Goal: Task Accomplishment & Management: Manage account settings

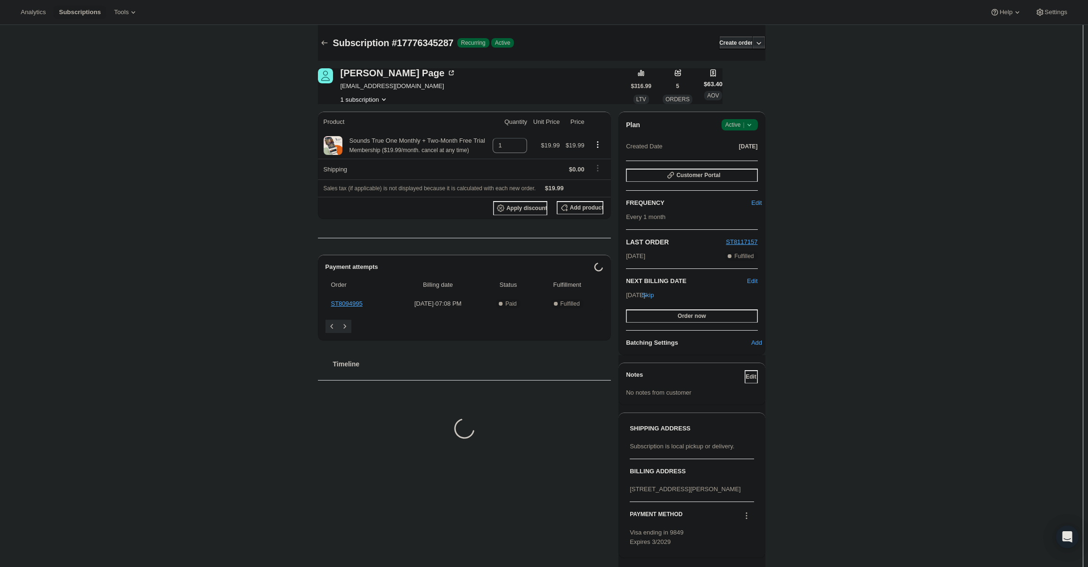
click at [741, 128] on span "Active |" at bounding box center [739, 124] width 29 height 9
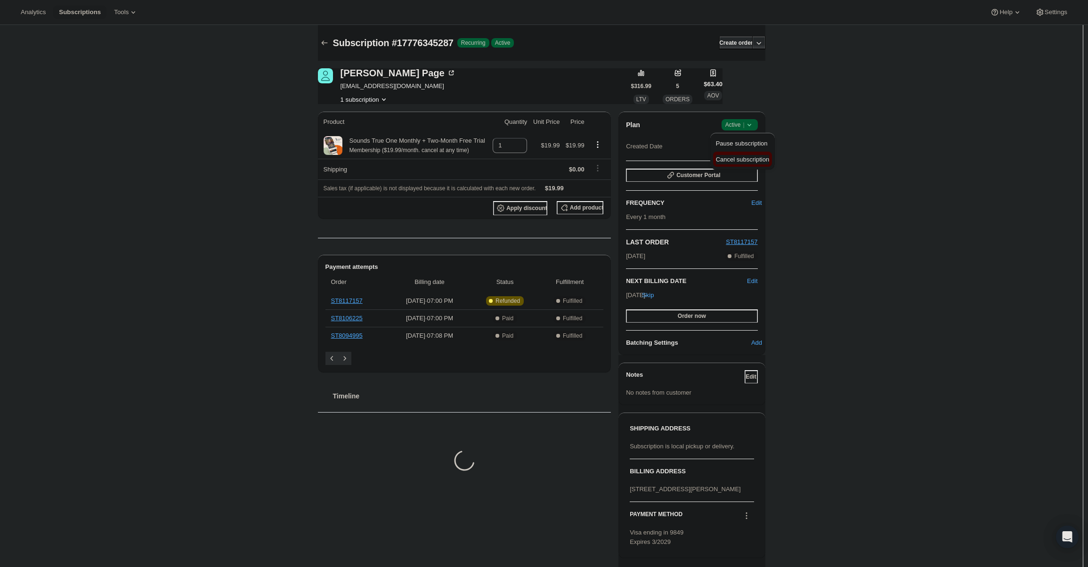
click at [743, 158] on span "Cancel subscription" at bounding box center [742, 159] width 53 height 7
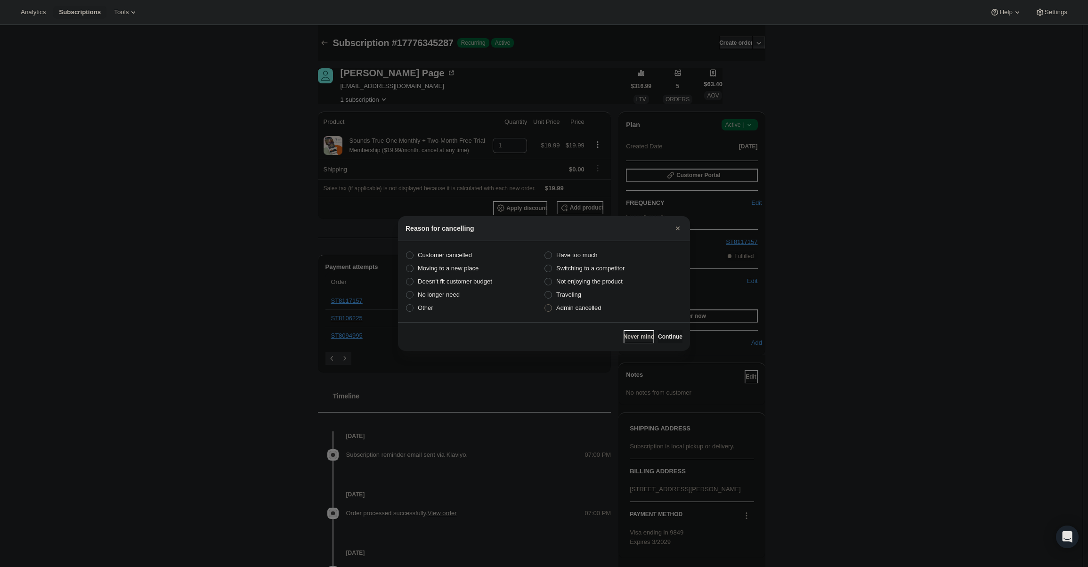
click at [573, 302] on label "Admin cancelled" at bounding box center [613, 307] width 138 height 13
click at [545, 304] on input "Admin cancelled" at bounding box center [544, 304] width 0 height 0
radio input "true"
click at [664, 337] on span "Continue" at bounding box center [670, 337] width 24 height 8
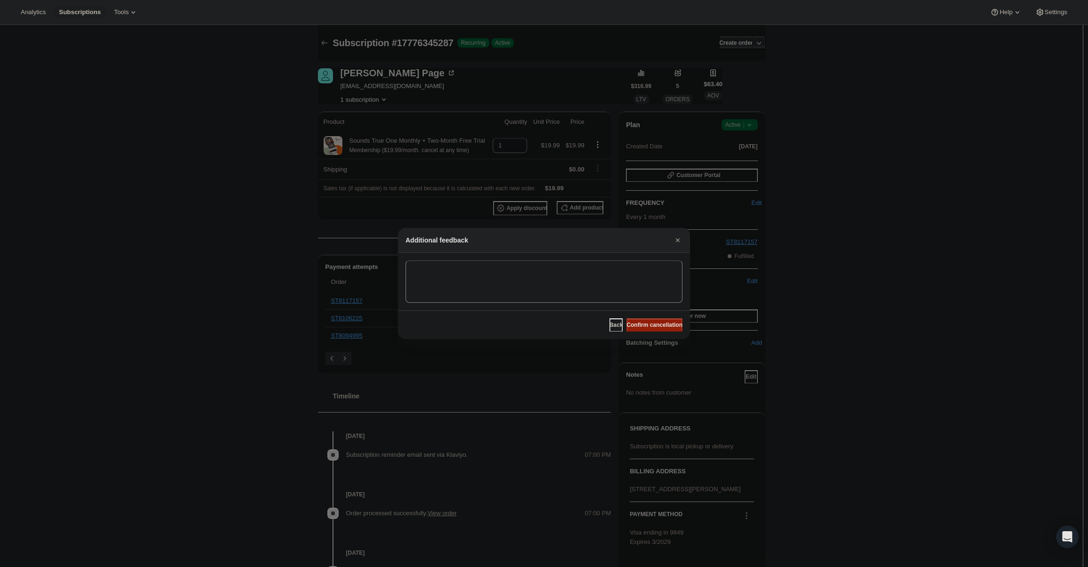
drag, startPoint x: 662, startPoint y: 325, endPoint x: 657, endPoint y: 324, distance: 4.9
click at [662, 325] on span "Confirm cancellation" at bounding box center [654, 325] width 56 height 8
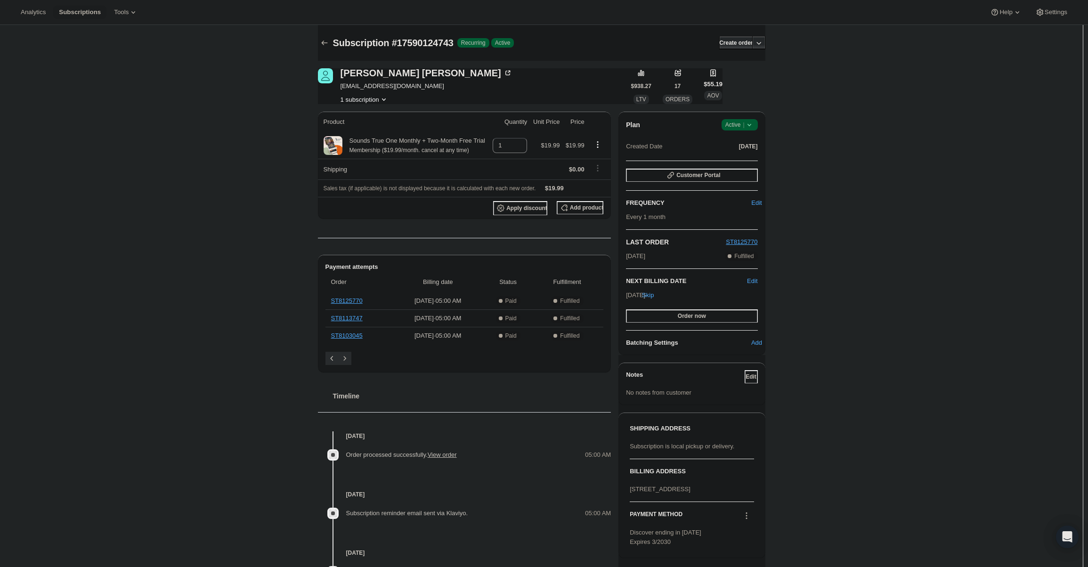
click at [742, 127] on span "Active |" at bounding box center [739, 124] width 29 height 9
click at [733, 155] on button "Cancel subscription" at bounding box center [742, 159] width 59 height 15
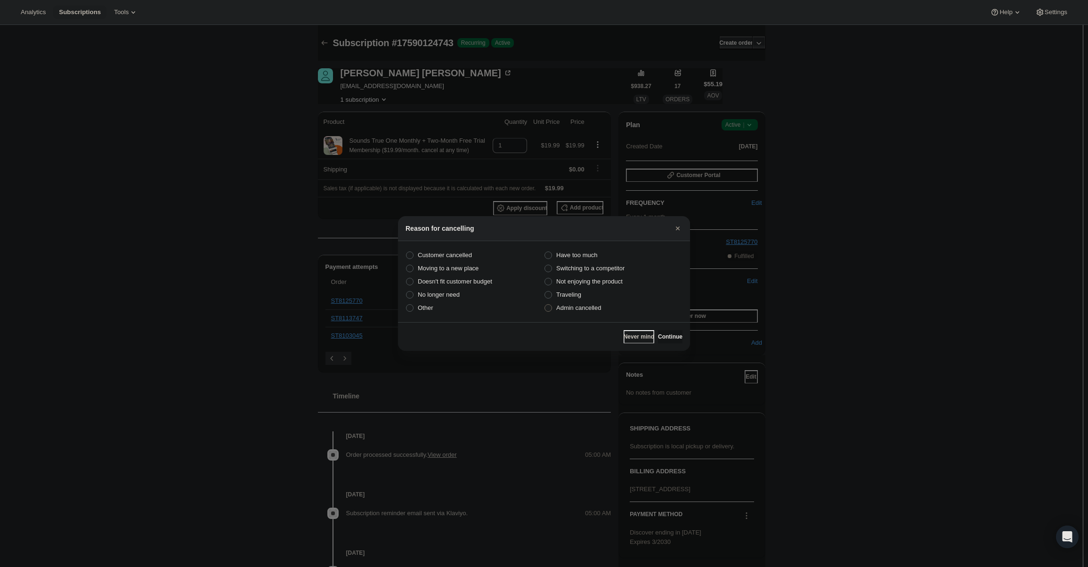
drag, startPoint x: 554, startPoint y: 304, endPoint x: 571, endPoint y: 308, distance: 17.5
click at [554, 304] on label "Admin cancelled" at bounding box center [613, 307] width 138 height 13
click at [545, 304] on input "Admin cancelled" at bounding box center [544, 304] width 0 height 0
radio input "true"
click at [675, 326] on div "Never mind Continue" at bounding box center [544, 336] width 292 height 29
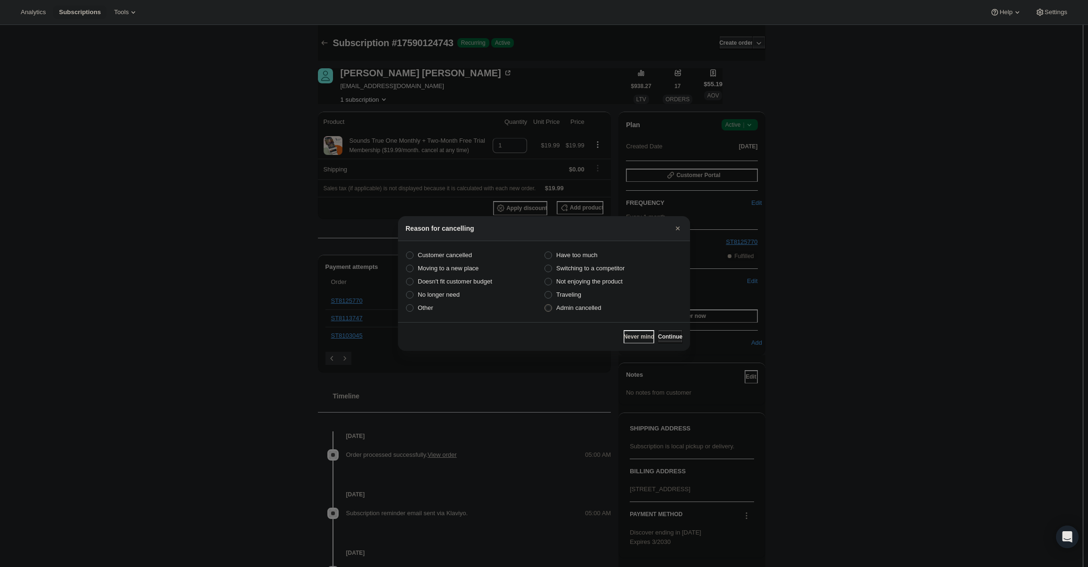
click at [666, 331] on button "Continue" at bounding box center [670, 336] width 24 height 13
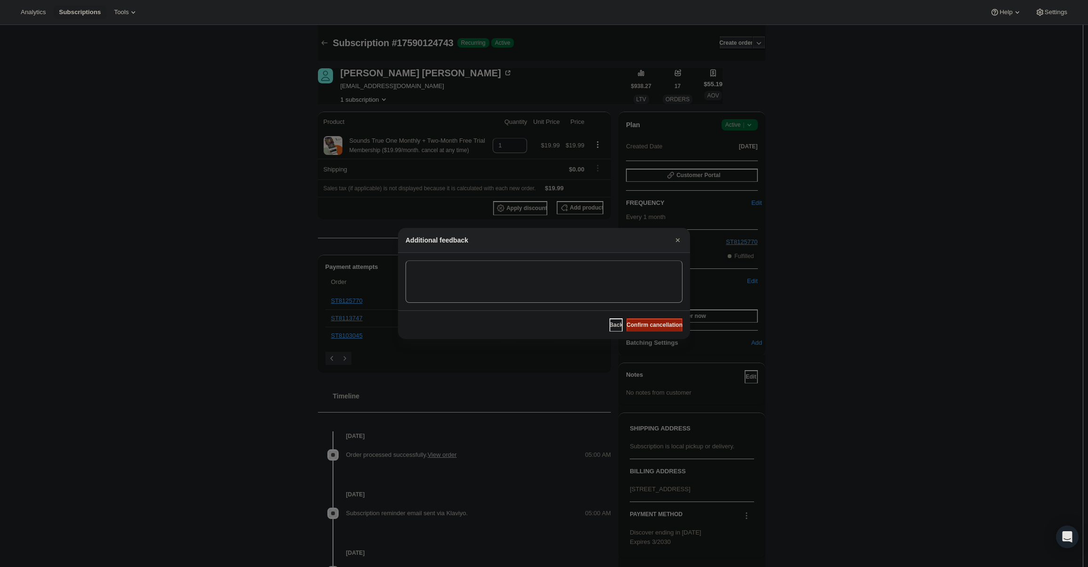
click at [656, 327] on span "Confirm cancellation" at bounding box center [654, 325] width 56 height 8
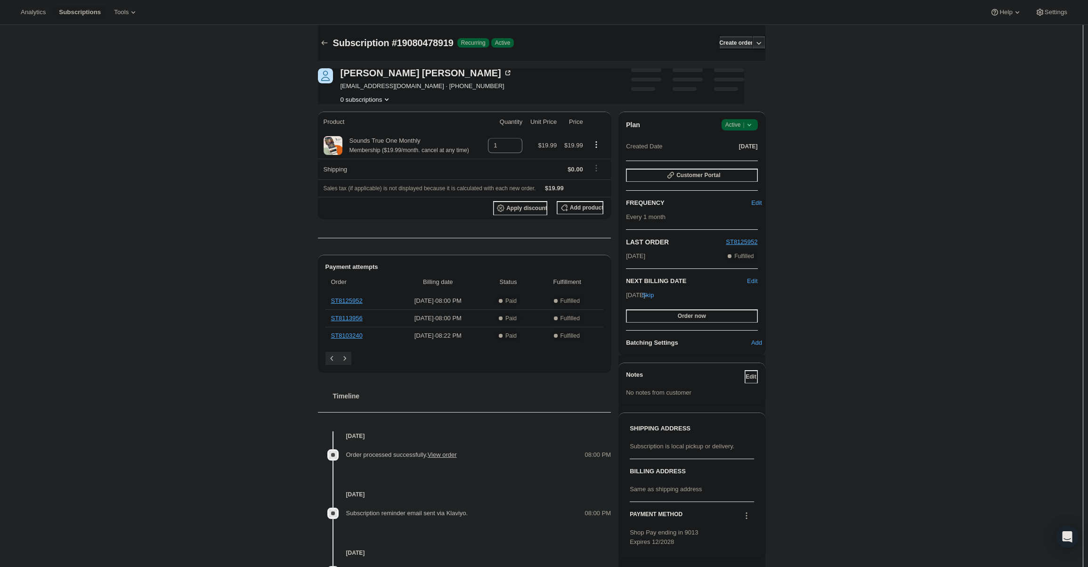
click at [749, 123] on icon at bounding box center [749, 124] width 9 height 9
click at [748, 159] on span "Cancel subscription" at bounding box center [742, 159] width 53 height 7
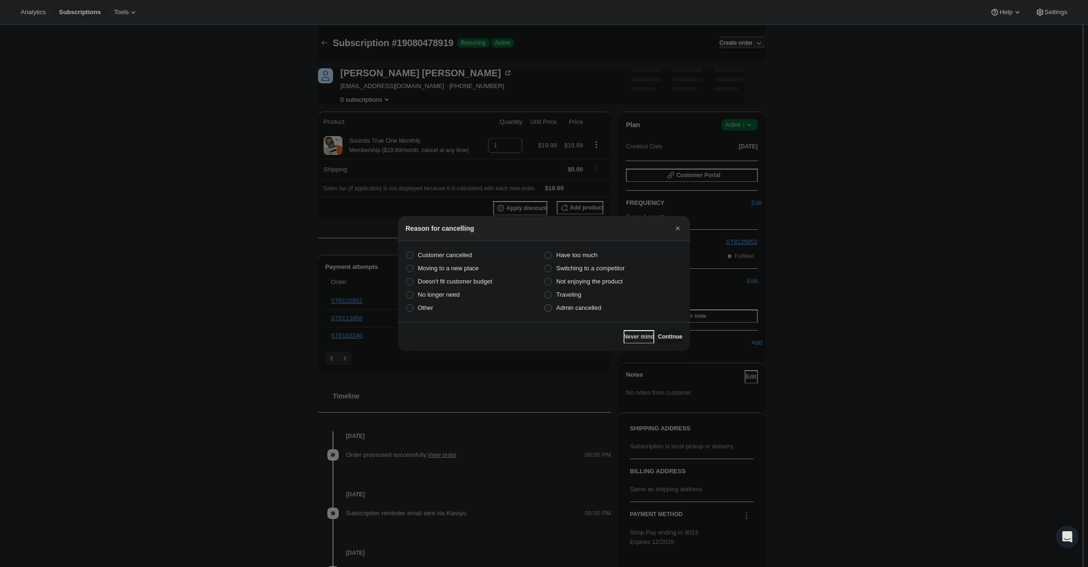
click at [580, 308] on span "Admin cancelled" at bounding box center [578, 307] width 45 height 7
click at [545, 305] on input "Admin cancelled" at bounding box center [544, 304] width 0 height 0
radio input "true"
click at [665, 337] on span "Continue" at bounding box center [670, 337] width 24 height 8
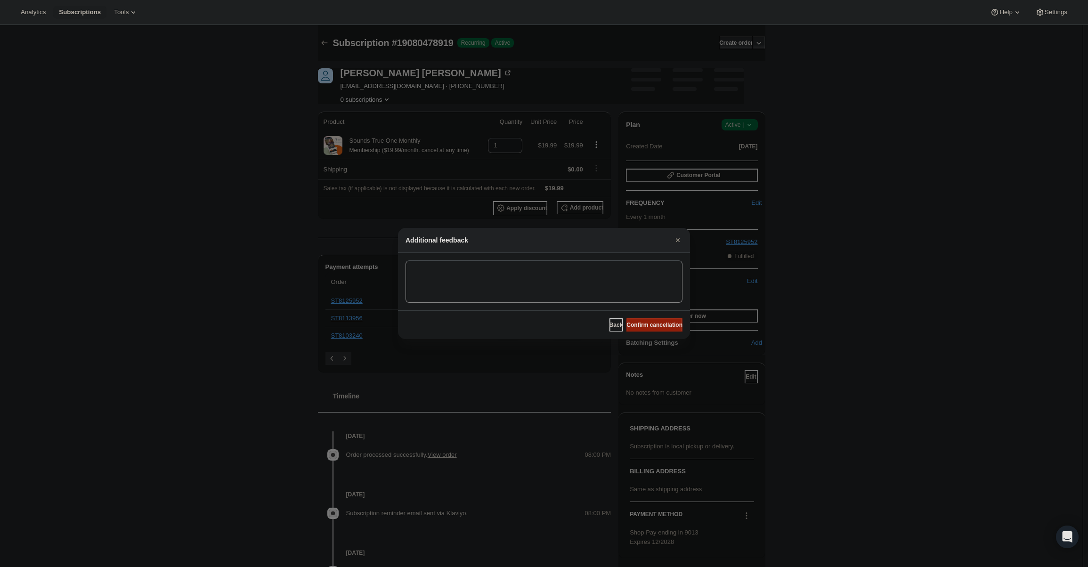
click at [649, 331] on div "Back Confirm cancellation" at bounding box center [544, 324] width 292 height 29
click at [644, 323] on span "Confirm cancellation" at bounding box center [654, 325] width 56 height 8
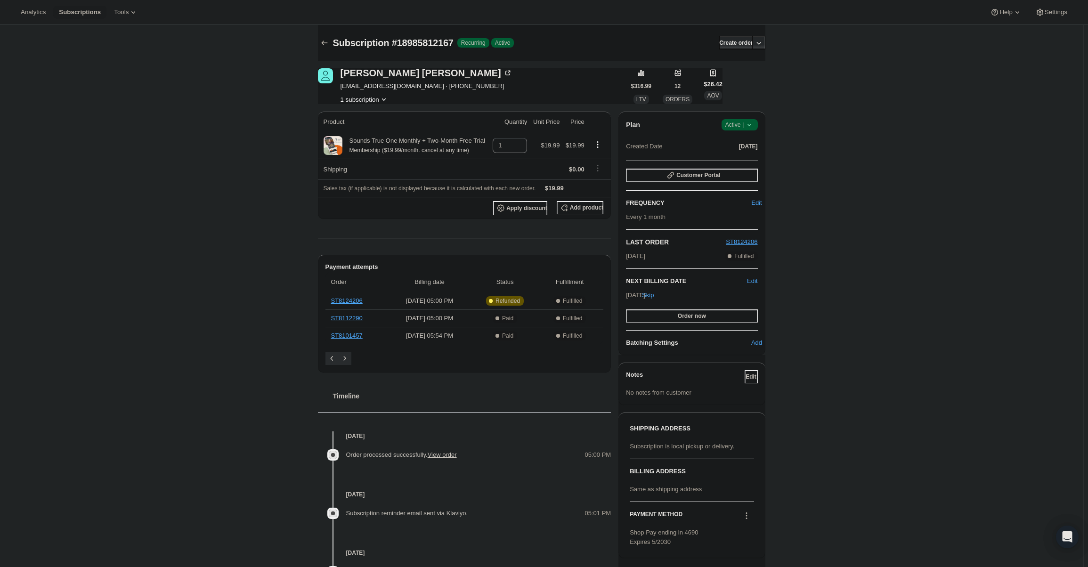
click at [733, 130] on span "Success Active |" at bounding box center [739, 124] width 36 height 11
click at [740, 163] on span "Cancel subscription" at bounding box center [742, 159] width 53 height 7
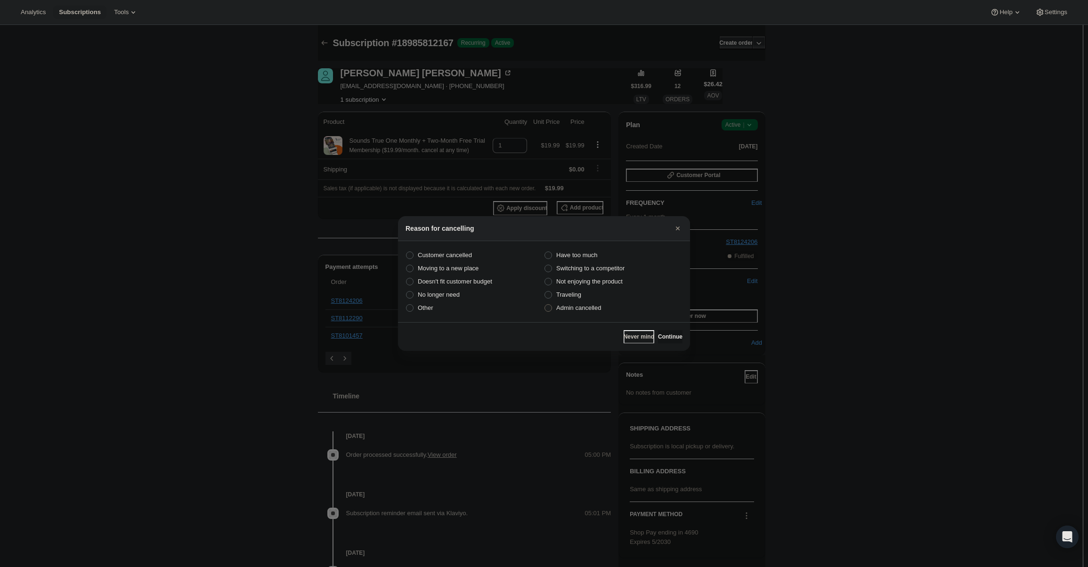
click at [588, 307] on span "Admin cancelled" at bounding box center [578, 307] width 45 height 7
click at [545, 305] on input "Admin cancelled" at bounding box center [544, 304] width 0 height 0
radio input "true"
click at [658, 336] on button "Continue" at bounding box center [670, 336] width 24 height 13
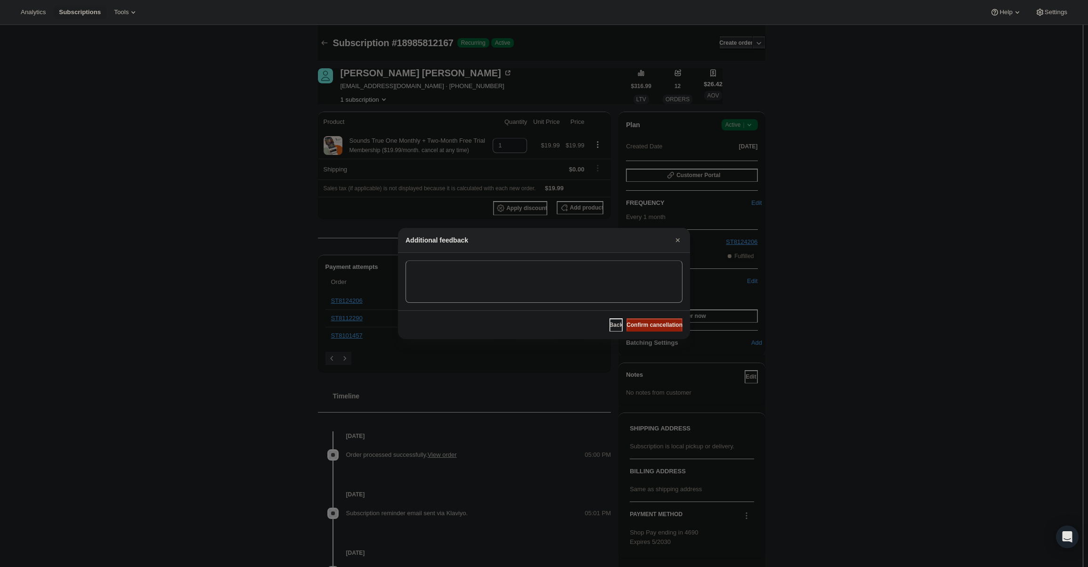
click at [653, 329] on button "Confirm cancellation" at bounding box center [654, 324] width 56 height 13
